Goal: Information Seeking & Learning: Learn about a topic

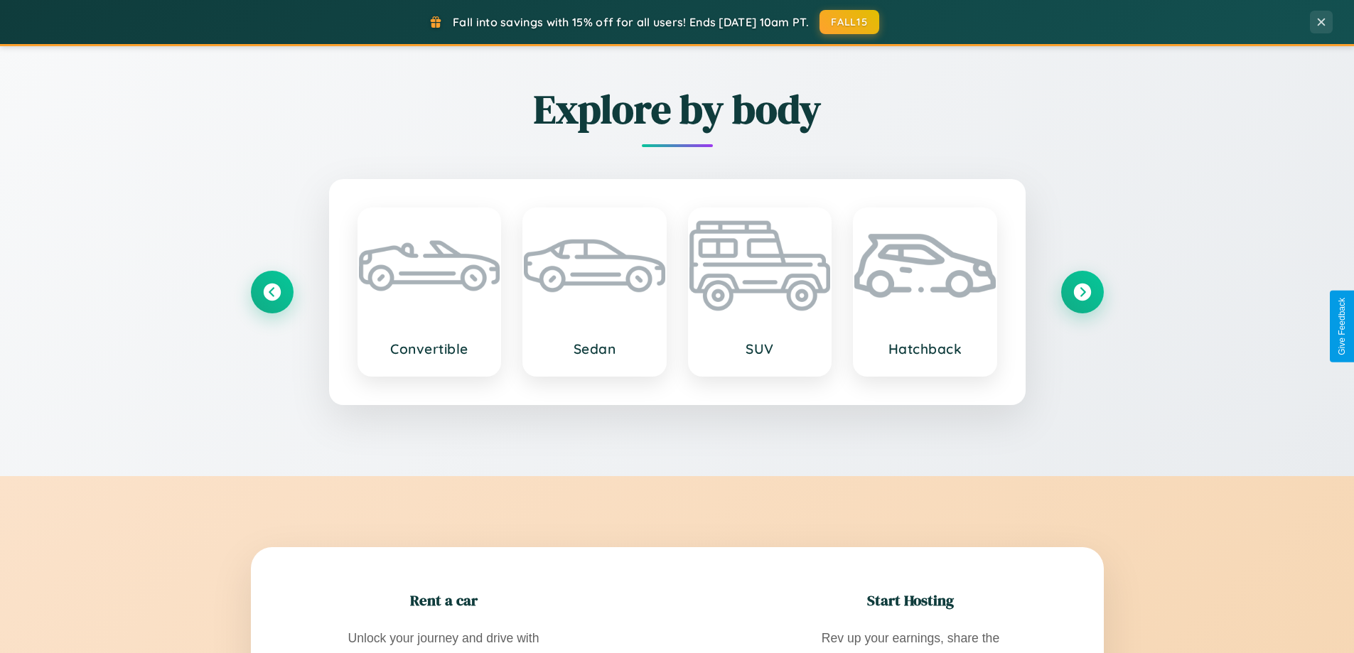
scroll to position [2736, 0]
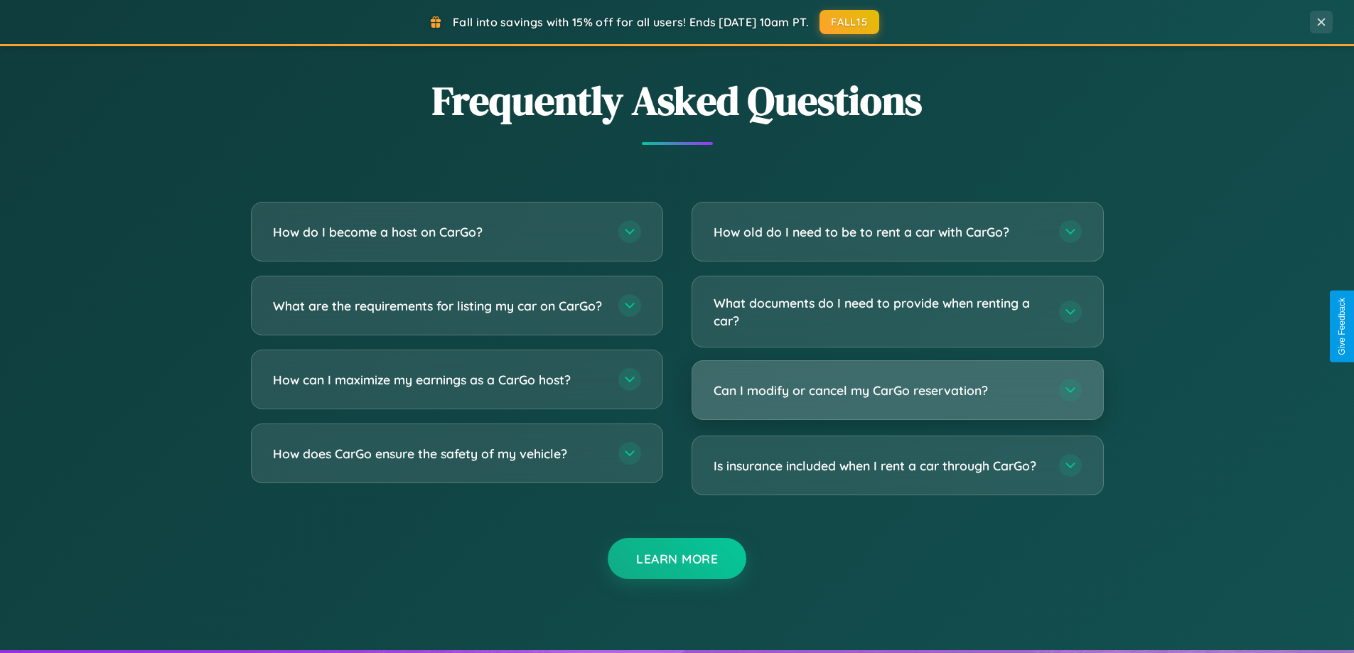
click at [897, 391] on h3 "Can I modify or cancel my CarGo reservation?" at bounding box center [879, 391] width 331 height 18
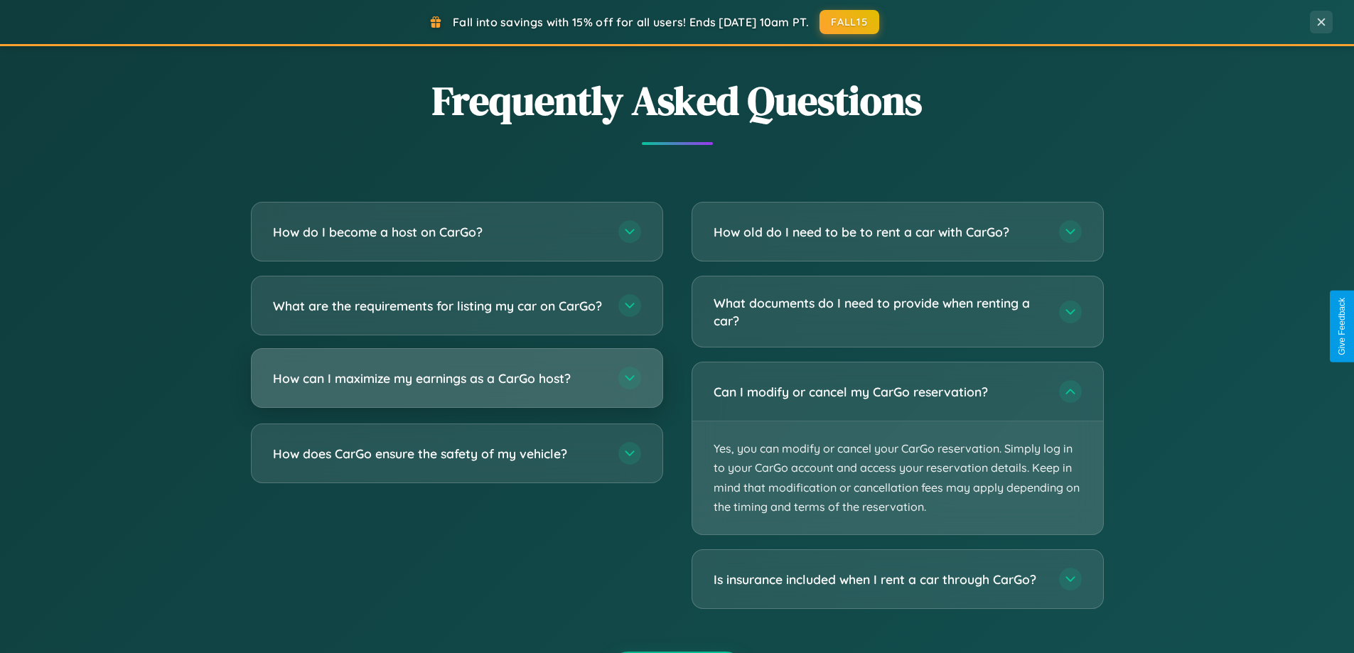
click at [456, 388] on h3 "How can I maximize my earnings as a CarGo host?" at bounding box center [438, 379] width 331 height 18
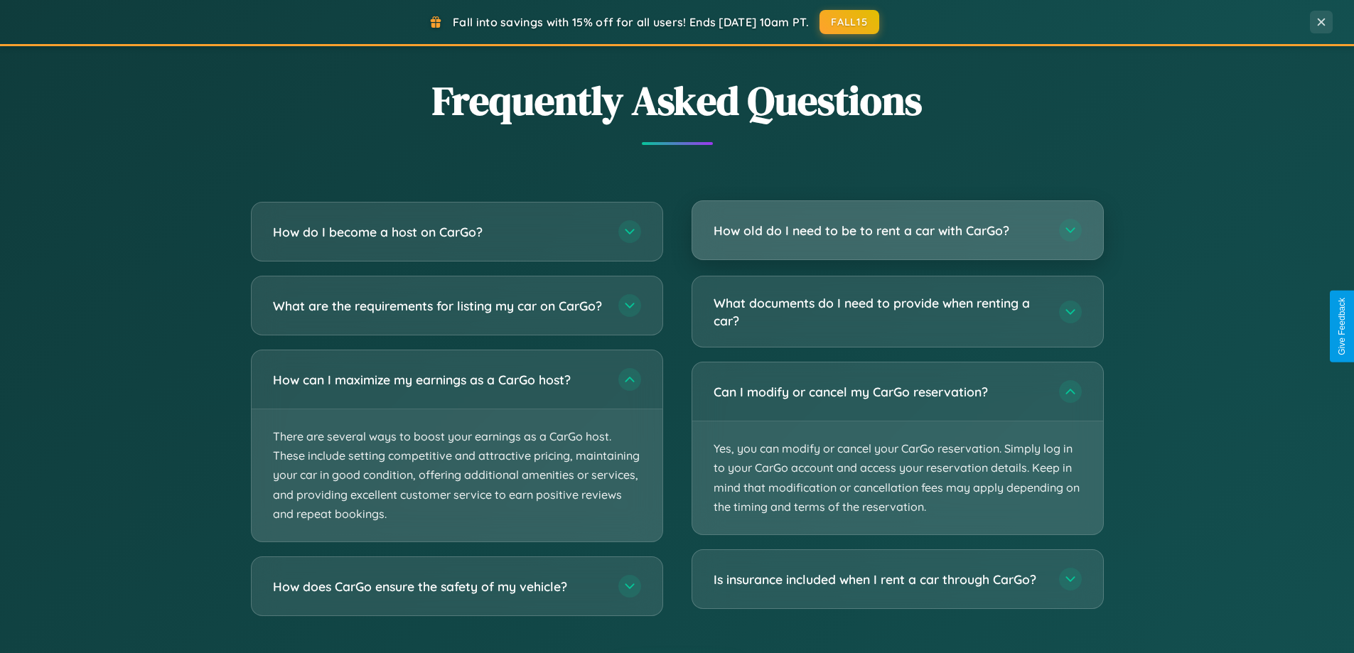
click at [897, 232] on h3 "How old do I need to be to rent a car with CarGo?" at bounding box center [879, 231] width 331 height 18
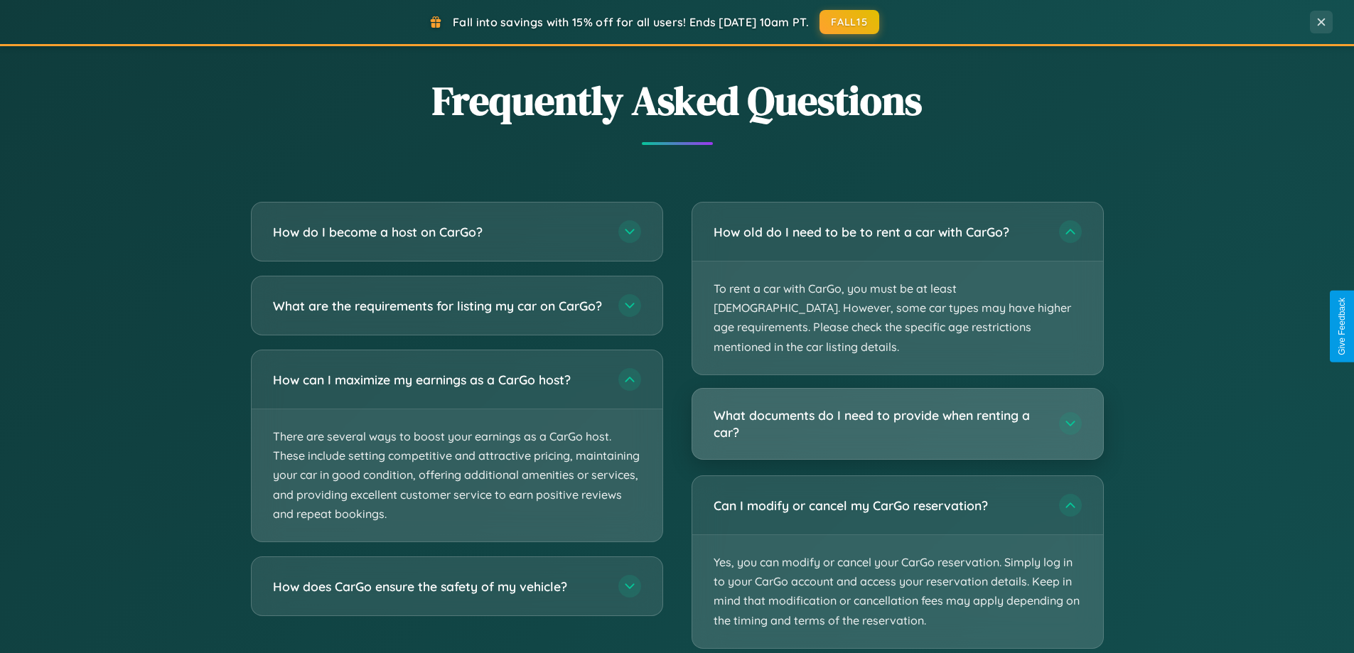
click at [897, 407] on h3 "What documents do I need to provide when renting a car?" at bounding box center [879, 424] width 331 height 35
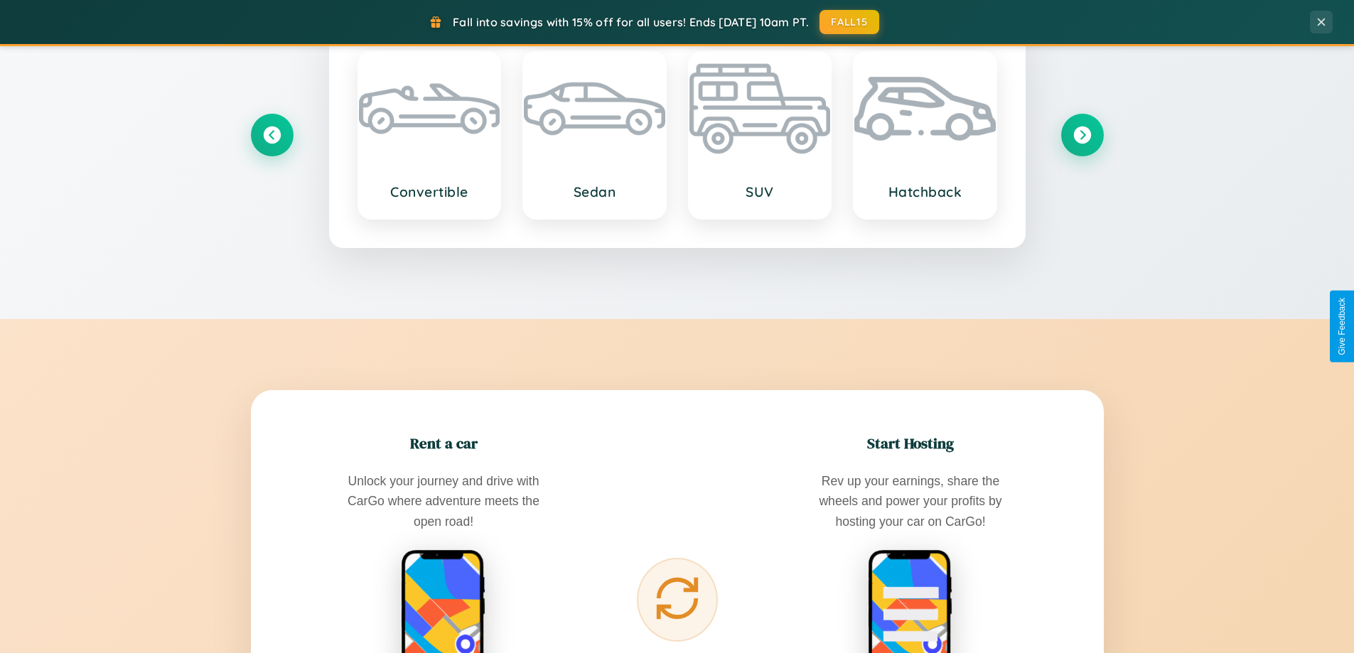
scroll to position [978, 0]
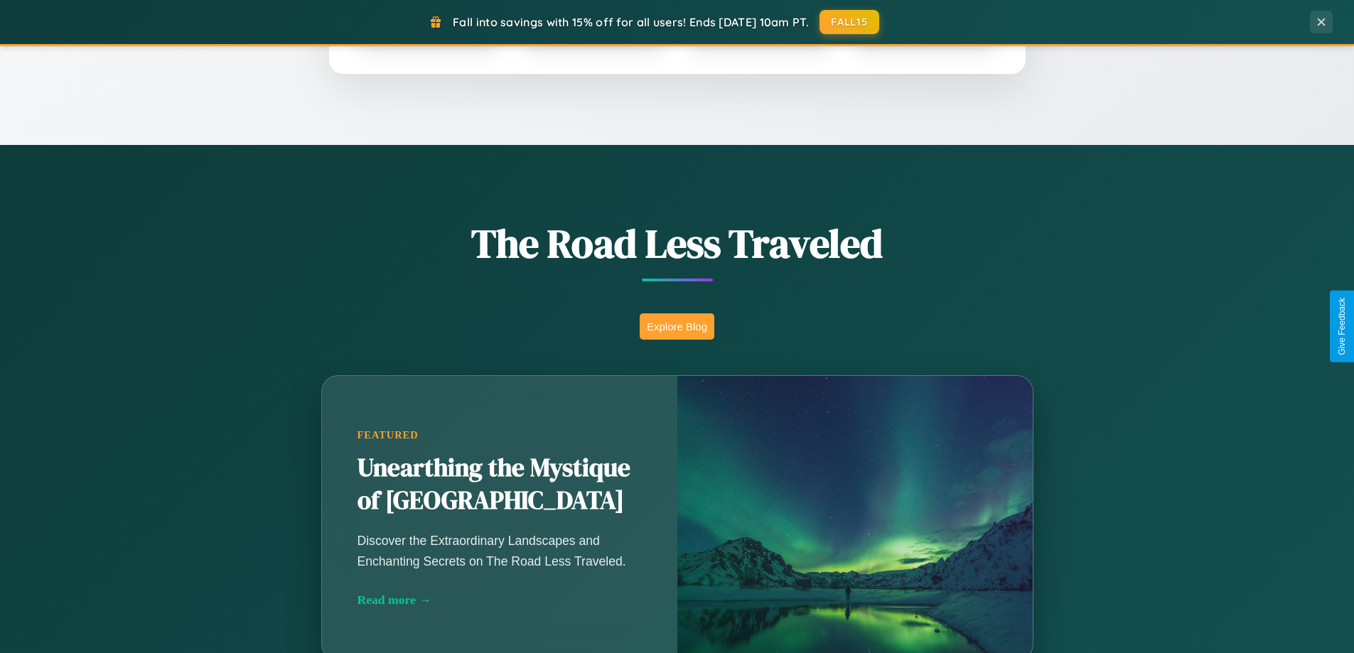
click at [677, 326] on button "Explore Blog" at bounding box center [677, 327] width 75 height 26
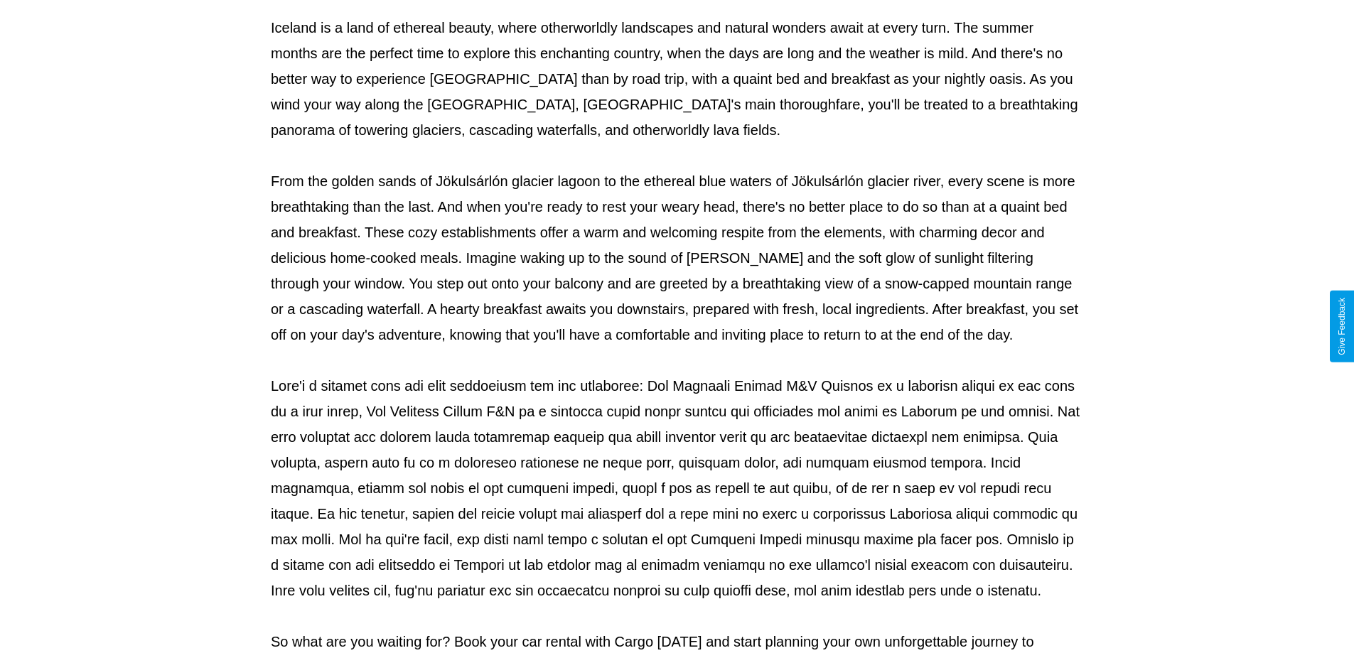
scroll to position [460, 0]
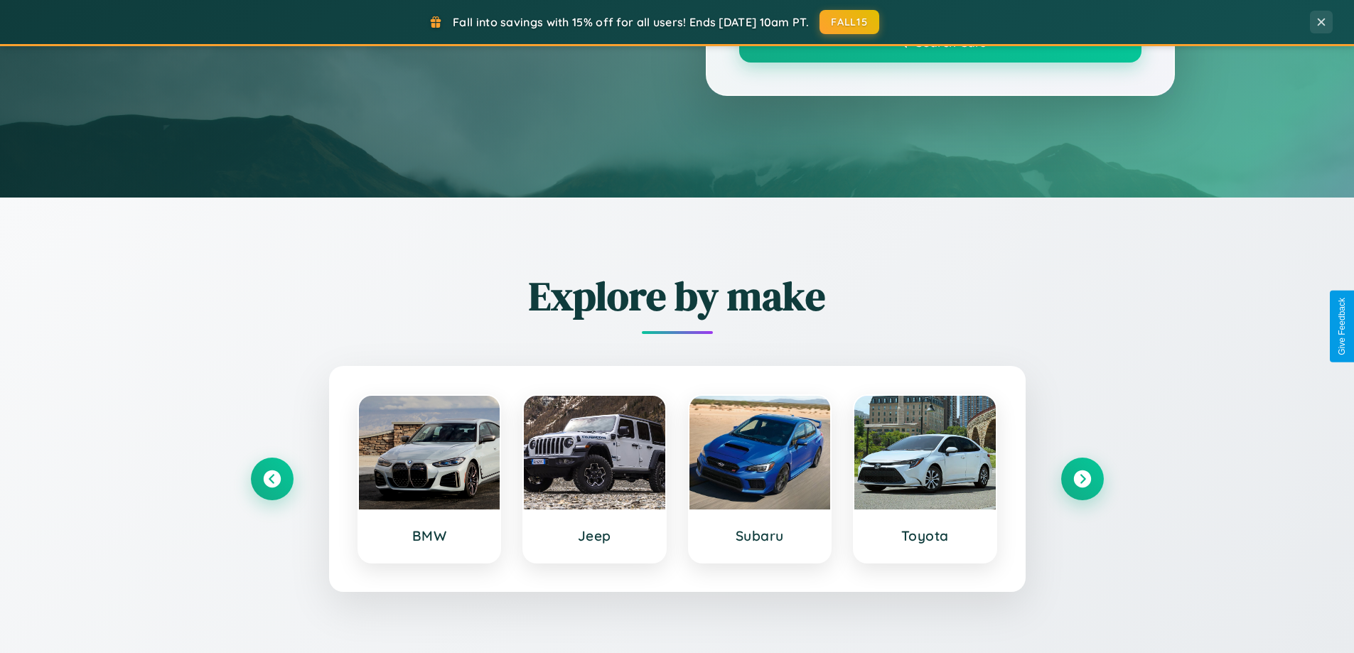
scroll to position [978, 0]
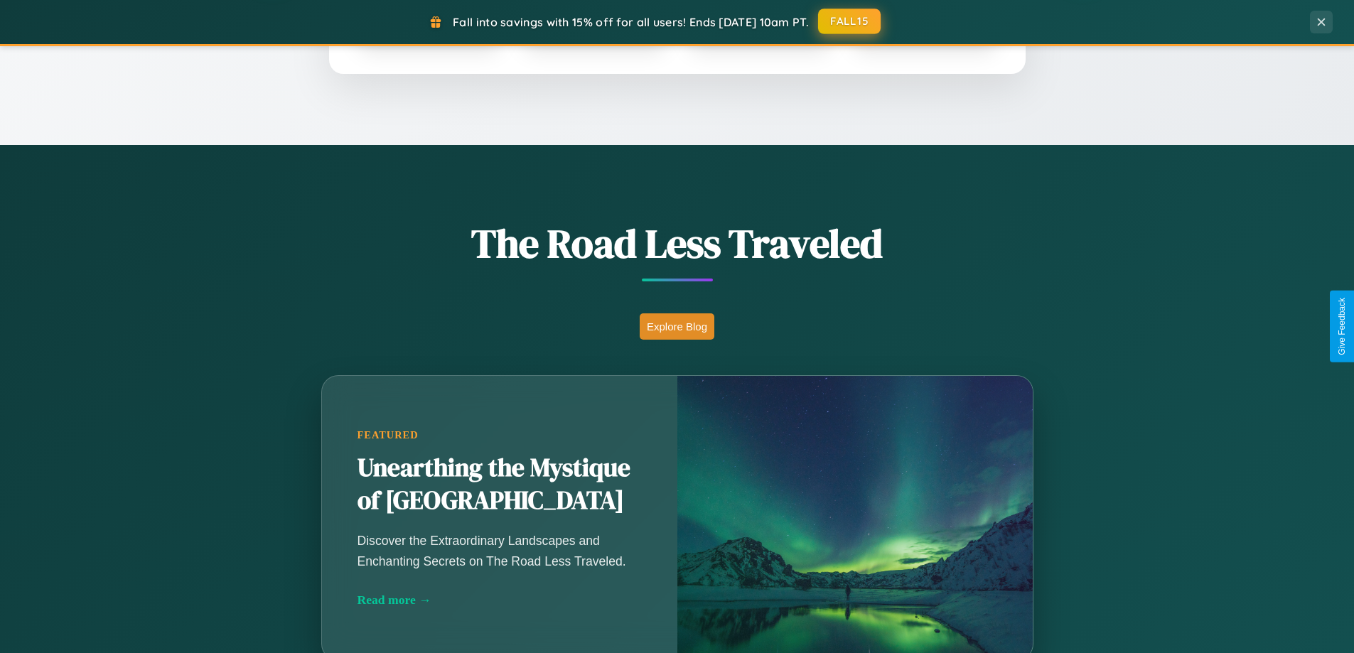
click at [850, 21] on button "FALL15" at bounding box center [849, 22] width 63 height 26
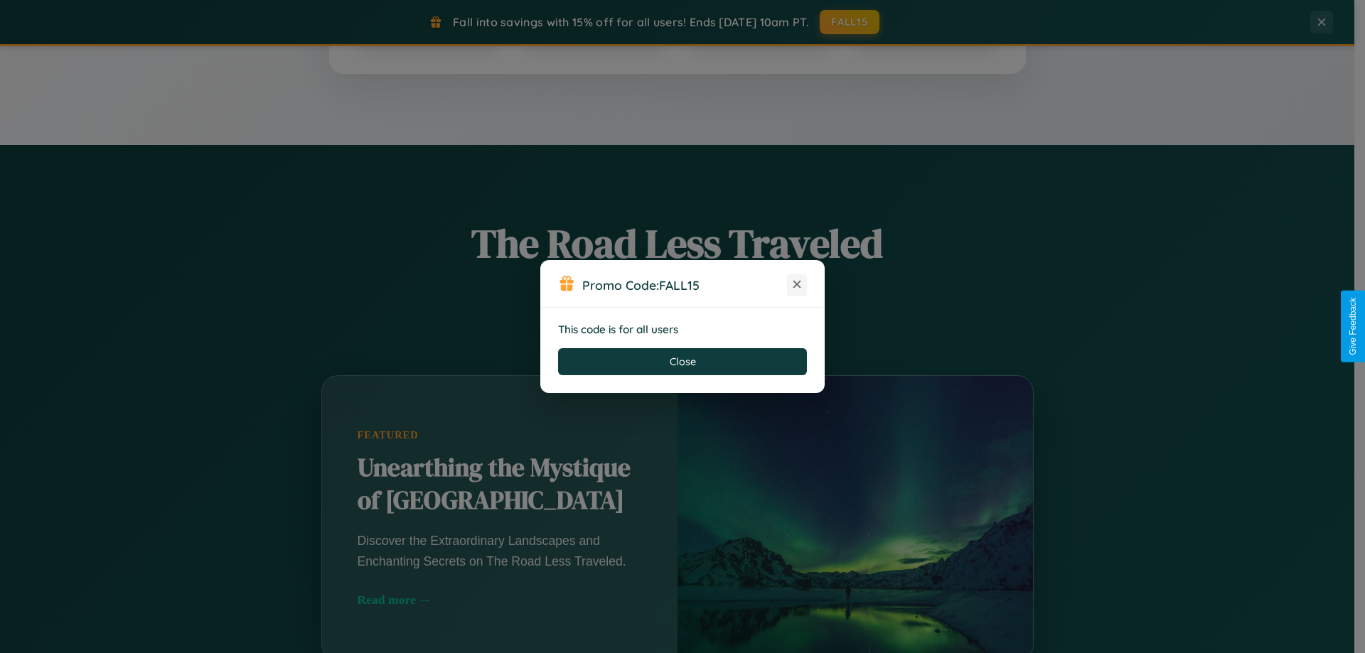
click at [797, 285] on icon at bounding box center [797, 284] width 14 height 14
